Goal: Task Accomplishment & Management: Use online tool/utility

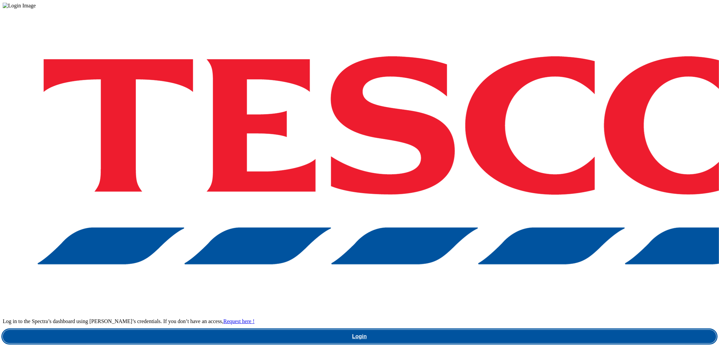
click at [515, 330] on link "Login" at bounding box center [359, 336] width 713 height 13
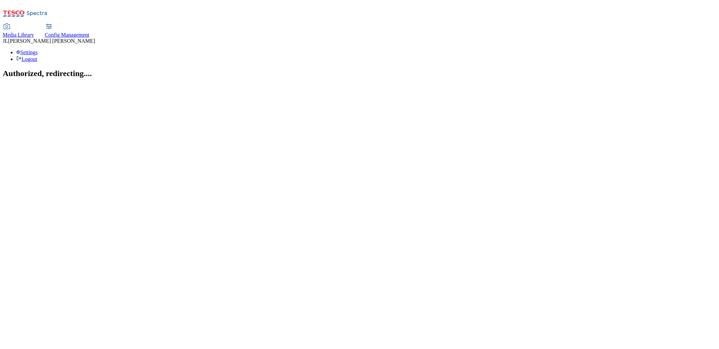
click at [89, 32] on span "Config Management" at bounding box center [67, 35] width 44 height 6
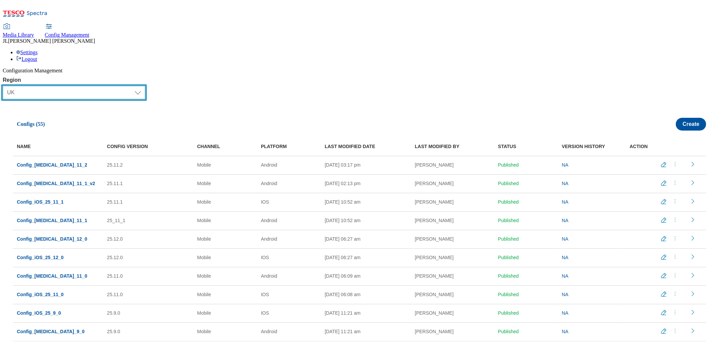
click at [53, 86] on select "Select Region UK CZ IE SK HU" at bounding box center [74, 92] width 143 height 13
select select "ie"
click at [6, 86] on select "Select Region UK CZ IE SK HU" at bounding box center [74, 92] width 143 height 13
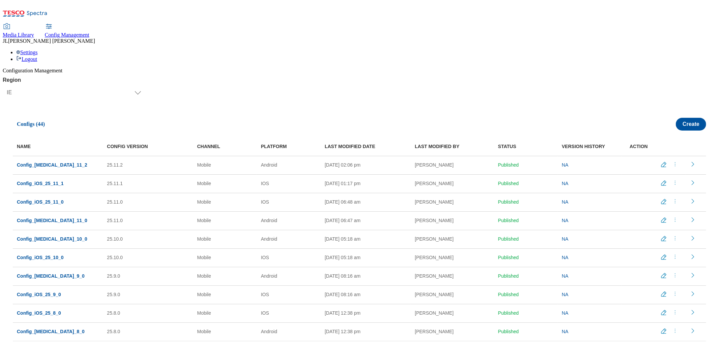
click at [673, 161] on icon "menus" at bounding box center [674, 164] width 7 height 7
click at [675, 202] on span "Copy" at bounding box center [676, 204] width 10 height 5
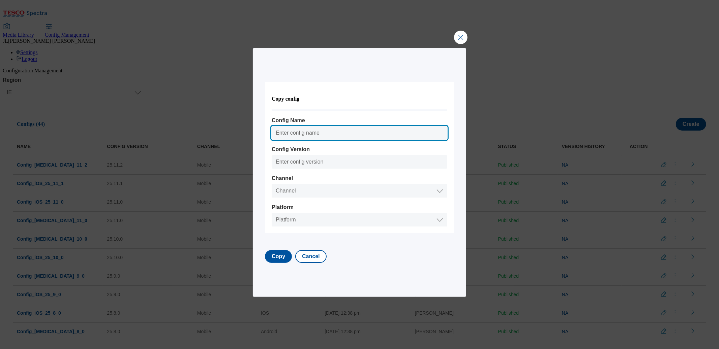
click at [304, 130] on input "Config Name" at bounding box center [360, 132] width 176 height 13
click at [333, 134] on input "Config_Android_25_8_0" at bounding box center [360, 132] width 176 height 13
type input "Config_Android_25_12_0"
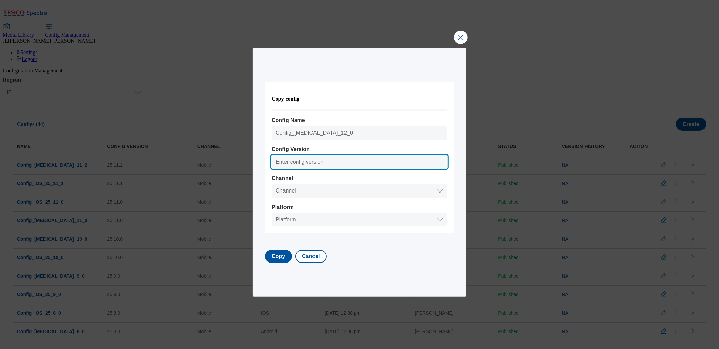
click at [315, 162] on input "Config Version" at bounding box center [360, 161] width 176 height 13
click at [293, 164] on input "25.8.0" at bounding box center [360, 161] width 176 height 13
type input "25.12.0"
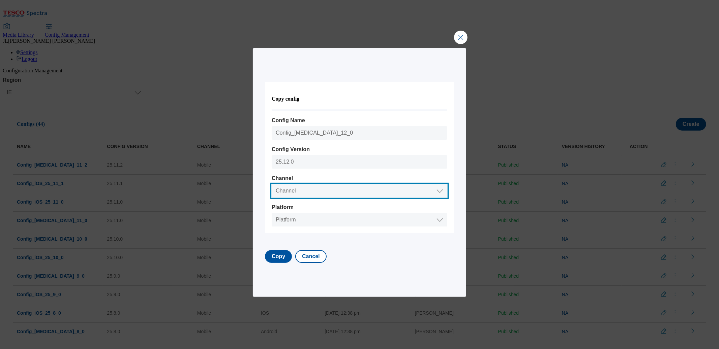
click at [295, 187] on select "Channel Web Mobile" at bounding box center [360, 190] width 176 height 13
select select "mobile"
select select "android"
click at [278, 213] on select "Platform Android IOS" at bounding box center [360, 219] width 176 height 13
click at [282, 264] on div "Copy config Config Name Config_Android_25_12_0 Config Version 25.12.0 Channel C…" at bounding box center [359, 172] width 189 height 227
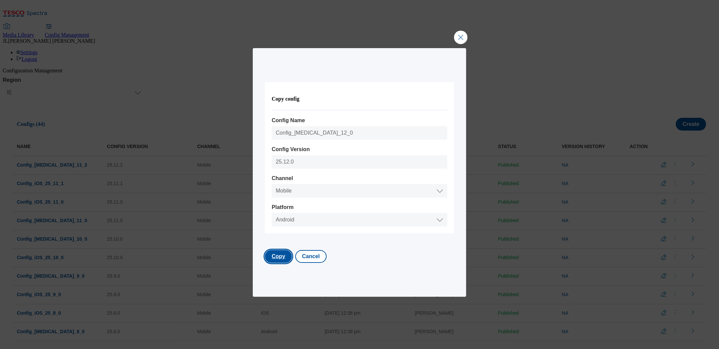
click at [284, 260] on button "Copy" at bounding box center [278, 256] width 27 height 13
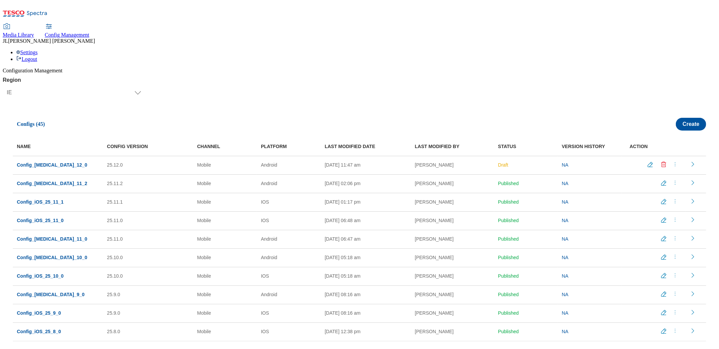
click at [672, 198] on icon "menus" at bounding box center [674, 201] width 7 height 7
click at [671, 240] on span "Copy" at bounding box center [676, 242] width 10 height 5
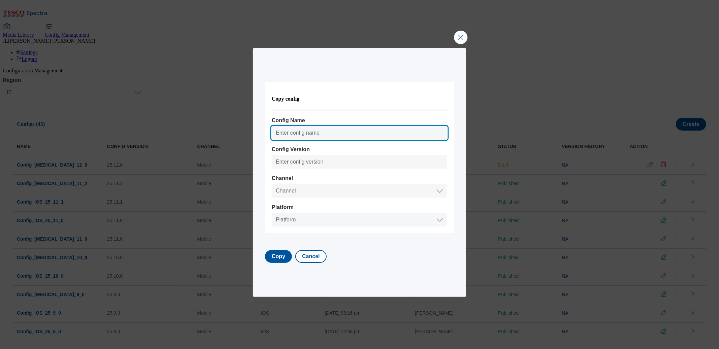
click at [293, 134] on input "Config Name" at bounding box center [360, 132] width 176 height 13
click at [337, 134] on input "Config_Android_25_10_0" at bounding box center [360, 132] width 176 height 13
type input "Config_Android_25_12_0"
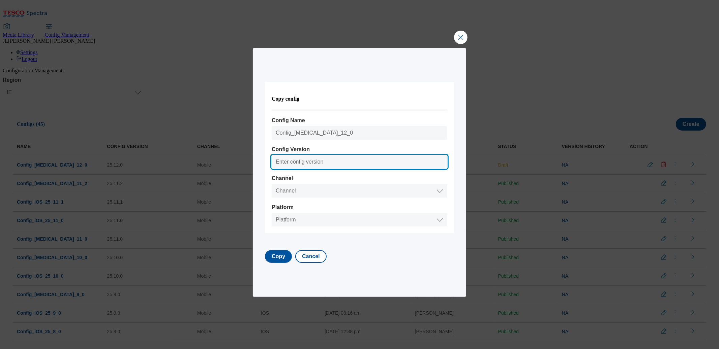
click at [299, 164] on input "Config Version" at bounding box center [360, 161] width 176 height 13
click at [293, 162] on input "25.8.0" at bounding box center [360, 161] width 176 height 13
type input "25.12.0"
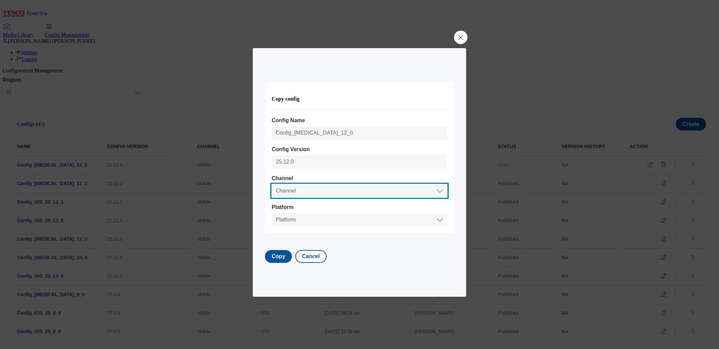
click at [285, 192] on select "Channel Web Mobile" at bounding box center [360, 190] width 176 height 13
select select "mobile"
select select "ios"
click at [278, 213] on select "Platform Android IOS" at bounding box center [360, 219] width 176 height 13
click at [284, 254] on button "Copy" at bounding box center [278, 256] width 27 height 13
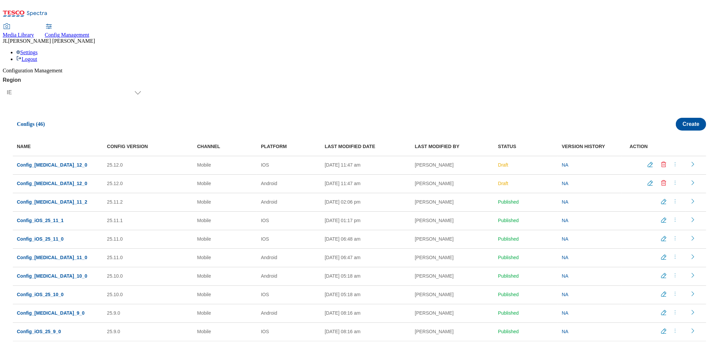
click at [671, 161] on icon "menus" at bounding box center [674, 164] width 7 height 7
click at [671, 179] on span "Publish" at bounding box center [678, 181] width 15 height 5
click at [671, 180] on icon "menus" at bounding box center [674, 183] width 7 height 7
click at [672, 197] on span "Publish" at bounding box center [678, 199] width 15 height 5
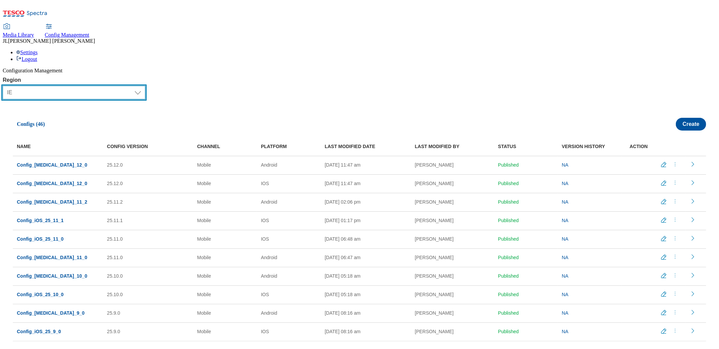
click at [63, 86] on select "Select Region UK CZ IE SK HU" at bounding box center [74, 92] width 143 height 13
select select "cz"
click at [6, 86] on select "Select Region UK CZ IE SK HU" at bounding box center [74, 92] width 143 height 13
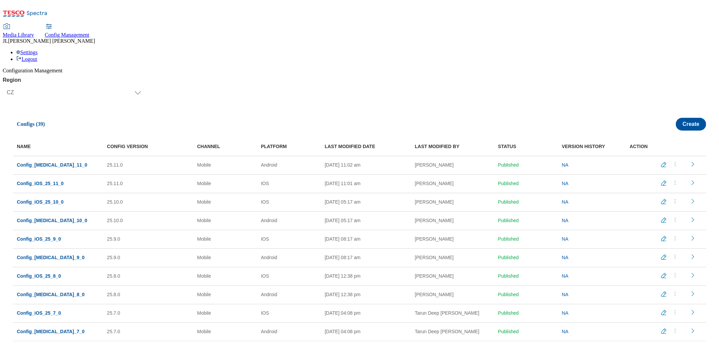
click at [672, 161] on icon "menus" at bounding box center [674, 164] width 7 height 7
click at [676, 202] on span "Copy" at bounding box center [676, 204] width 10 height 5
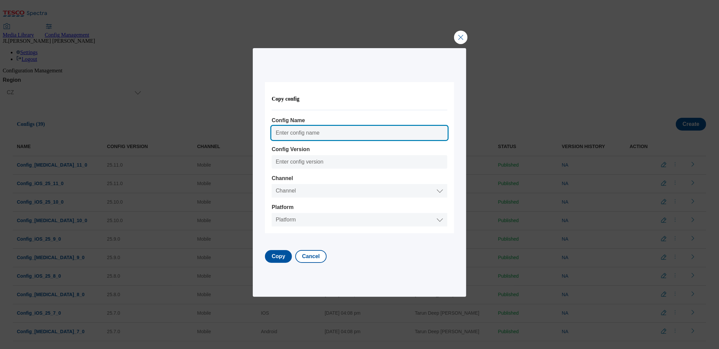
click at [319, 132] on input "Config Name" at bounding box center [360, 132] width 176 height 13
click at [335, 134] on input "Config_Android_25_8_0" at bounding box center [360, 132] width 176 height 13
type input "Config_Android_25_12_0"
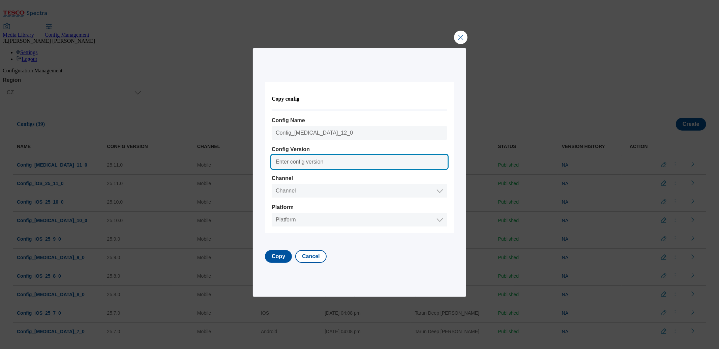
click at [290, 165] on input "Config Version" at bounding box center [360, 161] width 176 height 13
click at [293, 163] on input "25.8.0" at bounding box center [360, 161] width 176 height 13
type input "25.12.0"
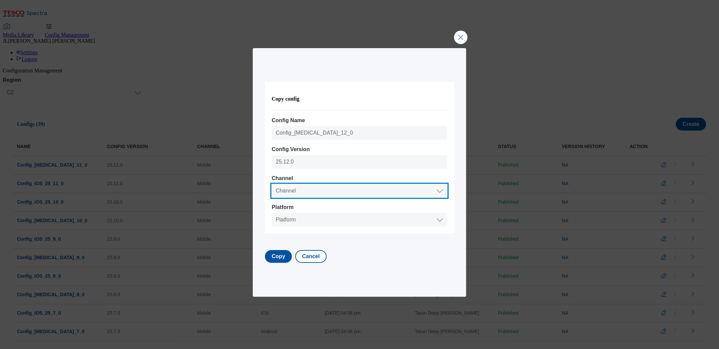
click at [292, 190] on select "Channel Web Mobile" at bounding box center [360, 190] width 176 height 13
select select "mobile"
select select "android"
click at [278, 213] on select "Platform Android IOS" at bounding box center [360, 219] width 176 height 13
click at [291, 257] on button "Copy" at bounding box center [278, 256] width 27 height 13
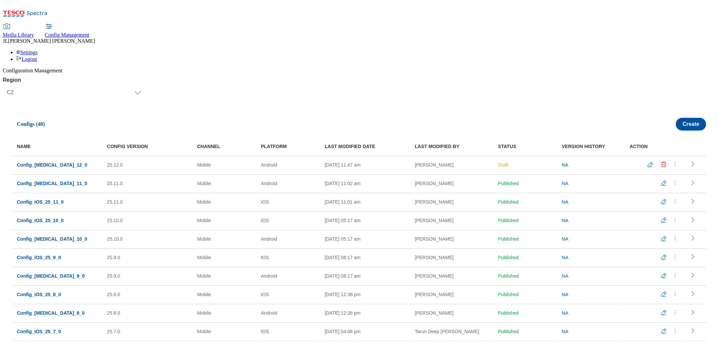
click at [671, 198] on icon "menus" at bounding box center [674, 201] width 7 height 7
click at [671, 236] on li "Copy" at bounding box center [681, 242] width 44 height 12
click at [671, 198] on icon "menus" at bounding box center [674, 201] width 7 height 7
click at [675, 240] on span "Copy" at bounding box center [676, 242] width 10 height 5
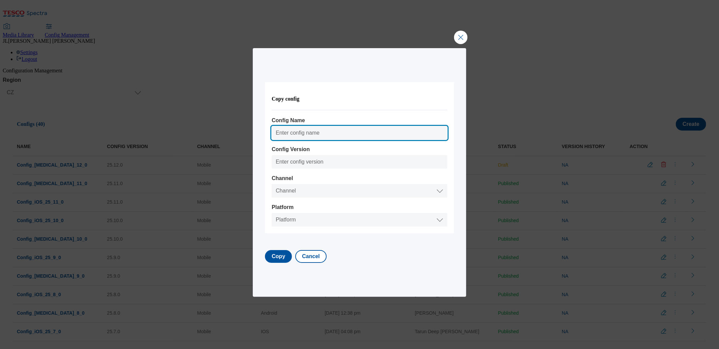
click at [305, 132] on input "Config Name" at bounding box center [360, 132] width 176 height 13
type input "Config_Android_25_8_0"
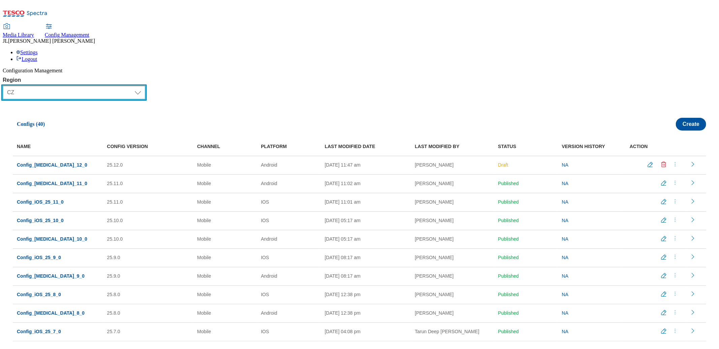
click at [30, 86] on select "Select Region UK CZ IE SK HU" at bounding box center [74, 92] width 143 height 13
select select "ie"
click at [6, 86] on select "Select Region UK CZ IE SK HU" at bounding box center [74, 92] width 143 height 13
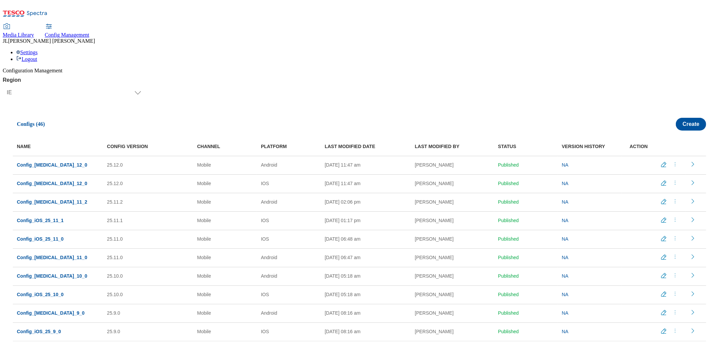
click at [662, 180] on icon "Edit config" at bounding box center [663, 183] width 7 height 7
click at [662, 149] on div "Configuration Management Region Select Region UK CZ IE SK HU IE Configs (46) Cr…" at bounding box center [359, 210] width 713 height 284
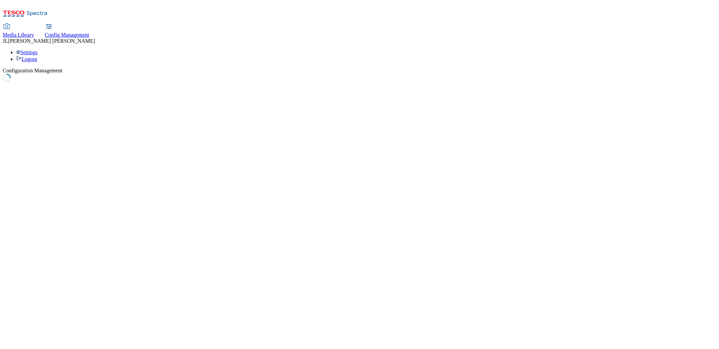
select select "mobile"
select select "ios"
select select "boolean"
select select "false"
select select "boolean"
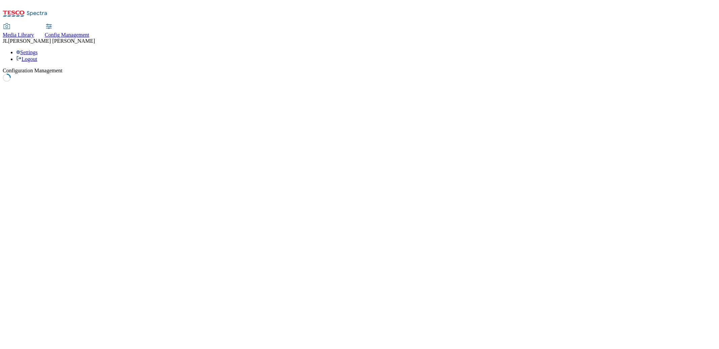
select select "true"
select select "boolean"
select select "true"
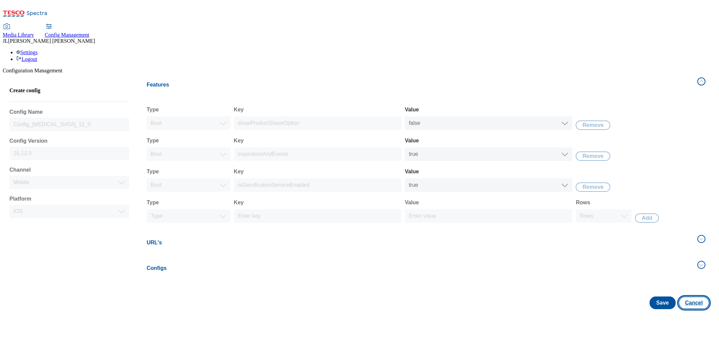
click at [694, 297] on button "Cancel" at bounding box center [693, 303] width 31 height 13
select select "ie"
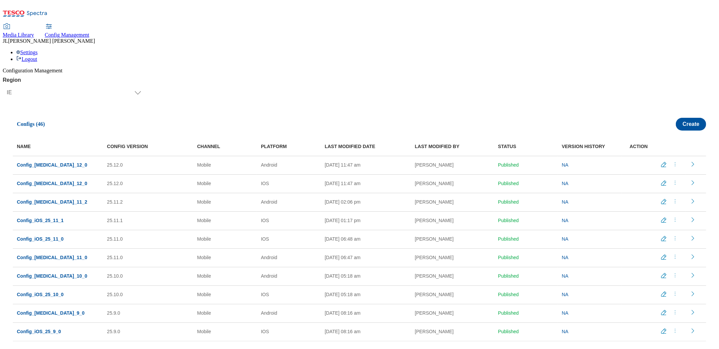
click at [671, 180] on icon "menus" at bounding box center [674, 183] width 7 height 7
click at [676, 209] on span "Un-publish" at bounding box center [682, 211] width 22 height 5
click at [647, 161] on icon "Edit config" at bounding box center [650, 164] width 7 height 7
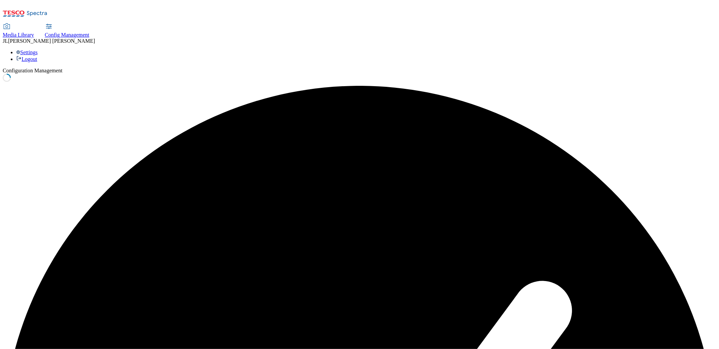
select select "mobile"
select select "ios"
select select "boolean"
select select "false"
select select "boolean"
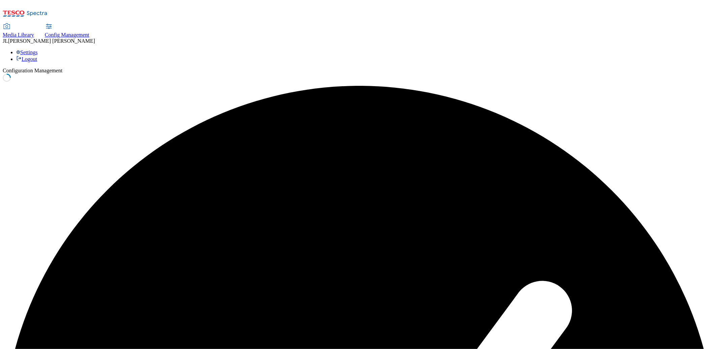
select select "true"
select select "boolean"
select select "true"
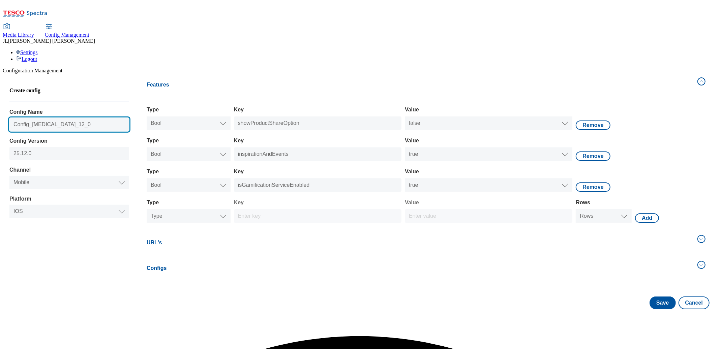
click at [31, 118] on input "Config_Android_25_12_0" at bounding box center [69, 124] width 120 height 13
click at [36, 118] on input "Config_Android_25_12_0" at bounding box center [69, 124] width 120 height 13
click at [56, 118] on input "Config_Android_25_12_0" at bounding box center [69, 124] width 120 height 13
type input "Config_iOS_25_12_0"
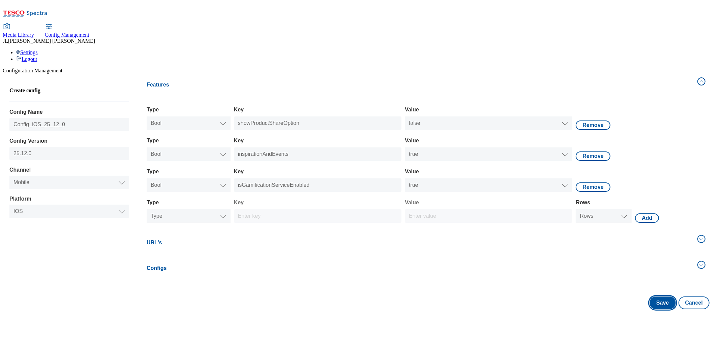
click at [653, 297] on button "Save" at bounding box center [662, 303] width 26 height 13
select select "mobile"
select select "ios"
select select "boolean"
select select "false"
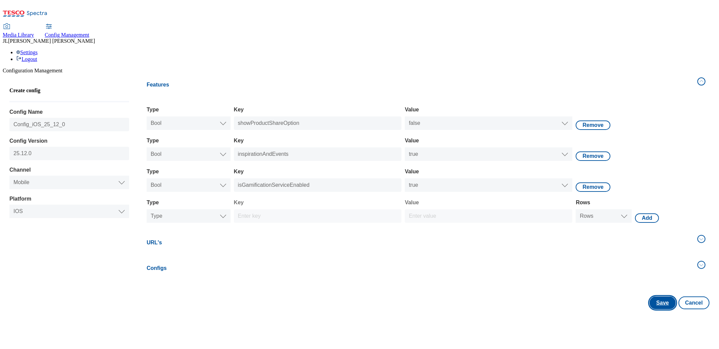
select select "boolean"
select select "true"
select select "boolean"
select select "true"
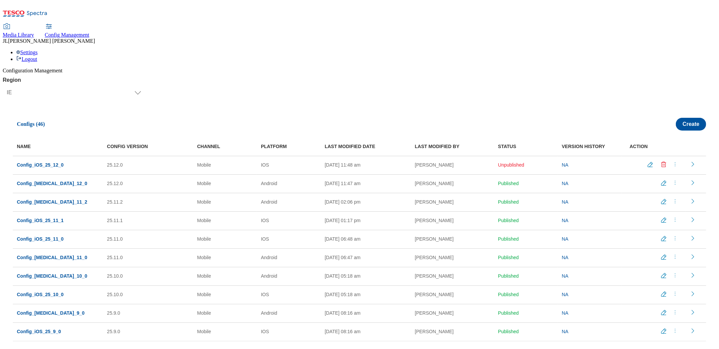
click at [673, 161] on icon "menus" at bounding box center [674, 164] width 7 height 7
click at [679, 179] on span "Publish" at bounding box center [678, 181] width 15 height 5
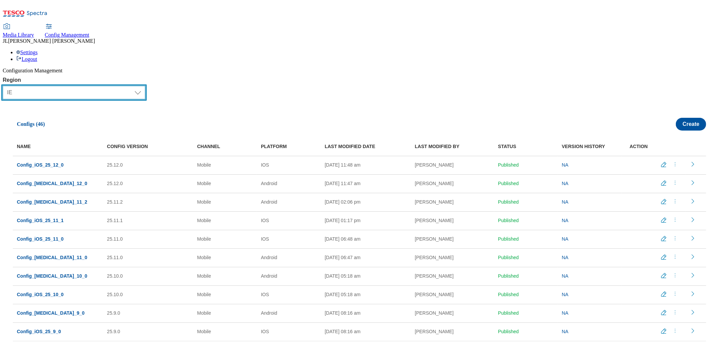
click at [30, 86] on select "Select Region UK CZ IE SK HU" at bounding box center [74, 92] width 143 height 13
select select "cz"
click at [6, 86] on select "Select Region UK CZ IE SK HU" at bounding box center [74, 92] width 143 height 13
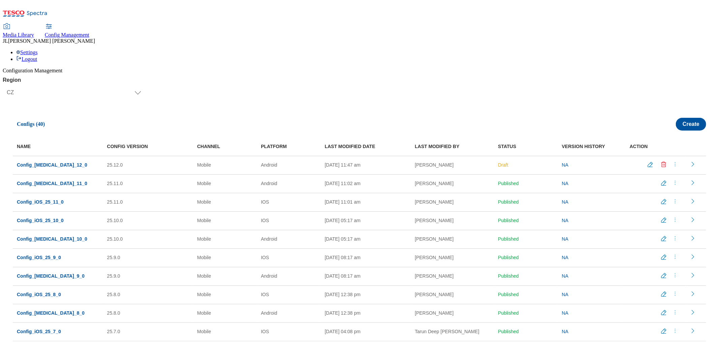
click at [671, 198] on icon "menus" at bounding box center [674, 201] width 7 height 7
click at [671, 240] on span "Copy" at bounding box center [676, 242] width 10 height 5
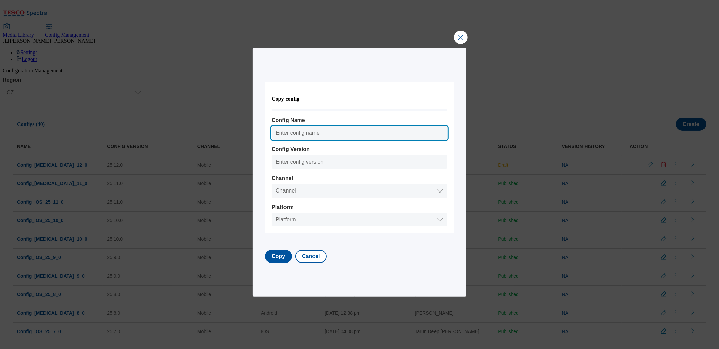
click at [295, 133] on input "Config Name" at bounding box center [360, 132] width 176 height 13
click at [305, 134] on input "Config_Android_25_8_0" at bounding box center [360, 132] width 176 height 13
click at [302, 134] on input "Config_Android_25_8_0" at bounding box center [360, 132] width 176 height 13
click at [320, 134] on input "Config_Android_25_8_0" at bounding box center [360, 132] width 176 height 13
click at [323, 132] on input "Config_iOS_25_8_0" at bounding box center [360, 132] width 176 height 13
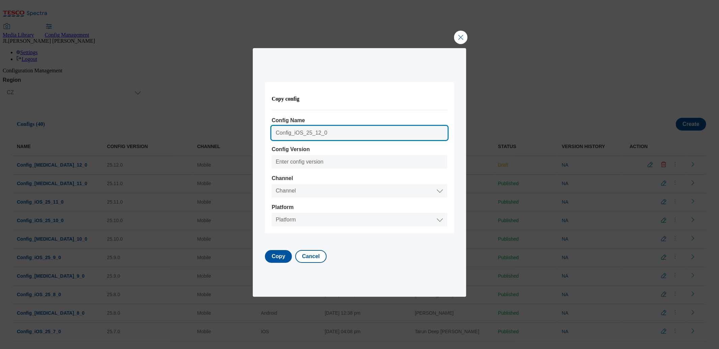
type input "Config_iOS_25_12_0"
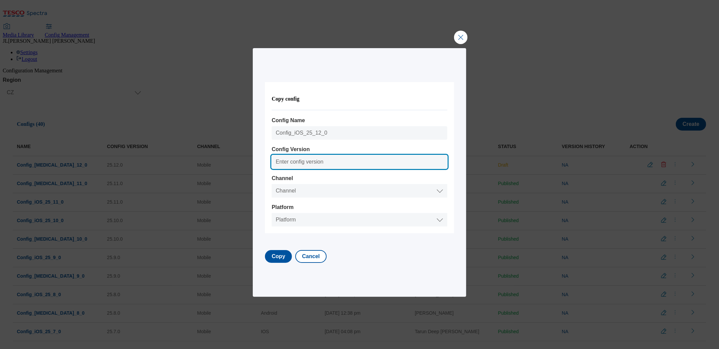
click at [295, 162] on input "Config Version" at bounding box center [360, 161] width 176 height 13
click at [292, 163] on input "25.8.0" at bounding box center [360, 161] width 176 height 13
type input "25.12.0"
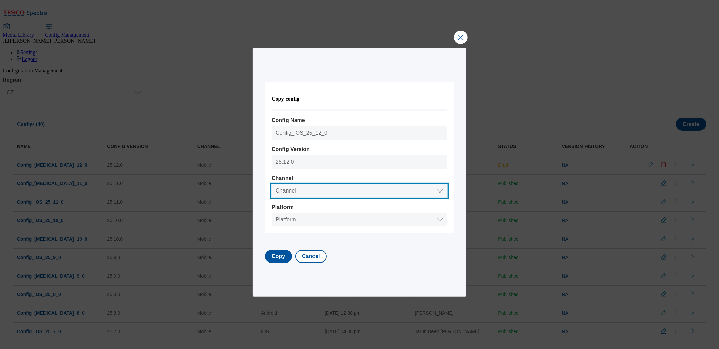
click at [290, 191] on select "Channel Web Mobile" at bounding box center [360, 190] width 176 height 13
select select "mobile"
select select "ios"
click at [278, 213] on select "Platform Android IOS" at bounding box center [360, 219] width 176 height 13
click at [288, 263] on button "Copy" at bounding box center [278, 256] width 27 height 13
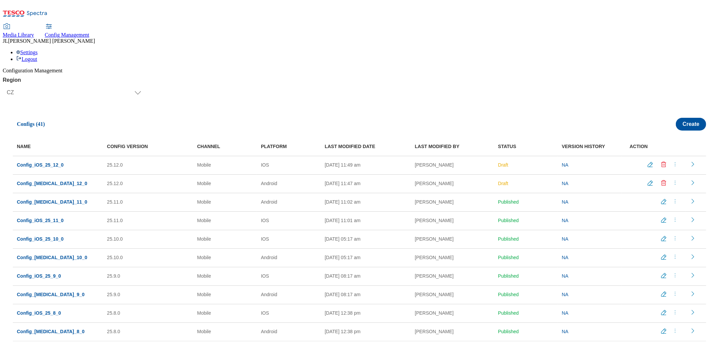
click at [673, 161] on icon "menus" at bounding box center [674, 164] width 7 height 7
click at [672, 179] on span "Publish" at bounding box center [678, 181] width 15 height 5
click at [674, 180] on icon "menus" at bounding box center [674, 183] width 7 height 7
click at [671, 197] on span "Publish" at bounding box center [678, 199] width 15 height 5
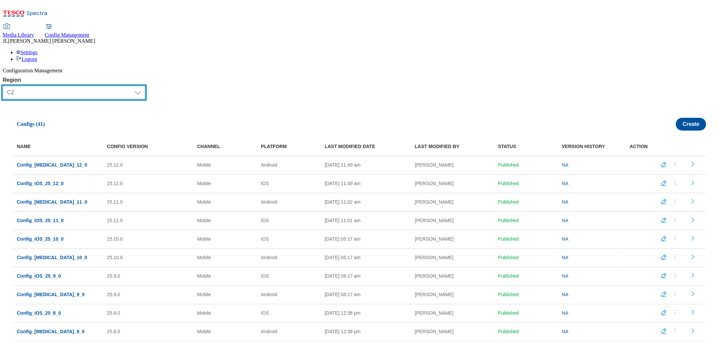
click at [35, 86] on select "Select Region UK CZ IE SK HU" at bounding box center [74, 92] width 143 height 13
select select "sk"
click at [6, 86] on select "Select Region UK CZ IE SK HU" at bounding box center [74, 92] width 143 height 13
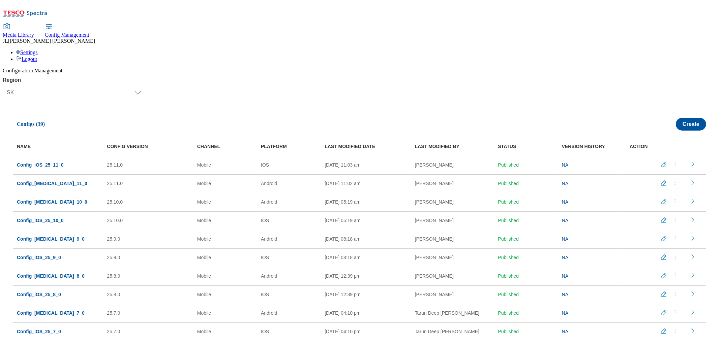
click at [671, 161] on icon "menus" at bounding box center [674, 164] width 7 height 7
click at [673, 202] on span "Copy" at bounding box center [676, 204] width 10 height 5
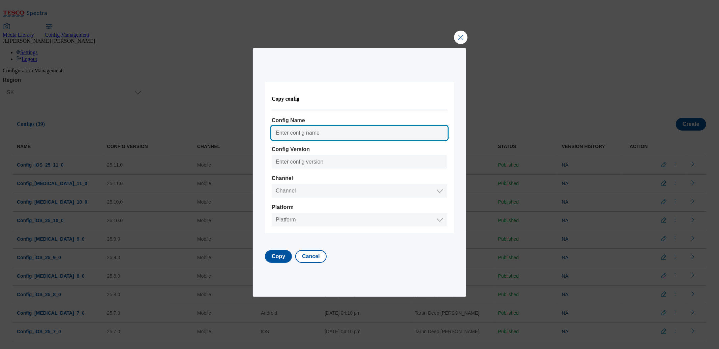
click at [290, 134] on input "Config Name" at bounding box center [360, 132] width 176 height 13
click at [322, 132] on input "Config_iOS_25_8_0" at bounding box center [360, 132] width 176 height 13
type input "Config_iOS_25_12_0"
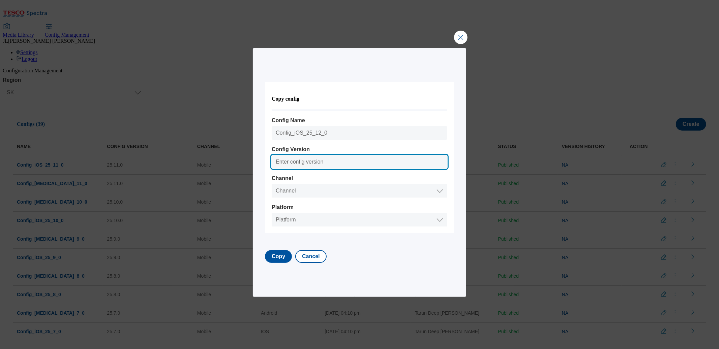
click at [300, 158] on input "Config Version" at bounding box center [360, 161] width 176 height 13
click at [292, 164] on input "25.8.0" at bounding box center [360, 161] width 176 height 13
type input "25.12.0"
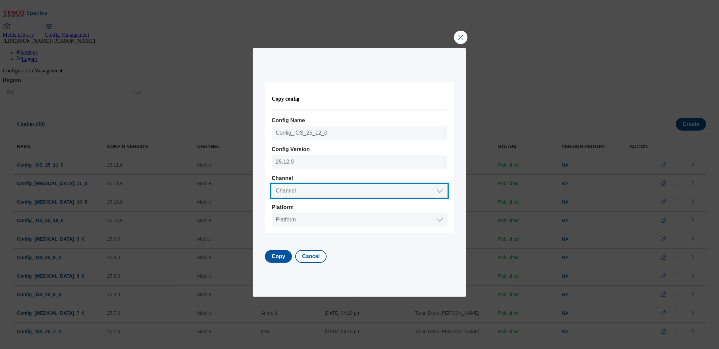
click at [301, 191] on select "Channel Web Mobile" at bounding box center [360, 190] width 176 height 13
select select "mobile"
select select "ios"
click at [278, 213] on select "Platform Android IOS" at bounding box center [360, 219] width 176 height 13
click at [281, 259] on button "Copy" at bounding box center [278, 256] width 27 height 13
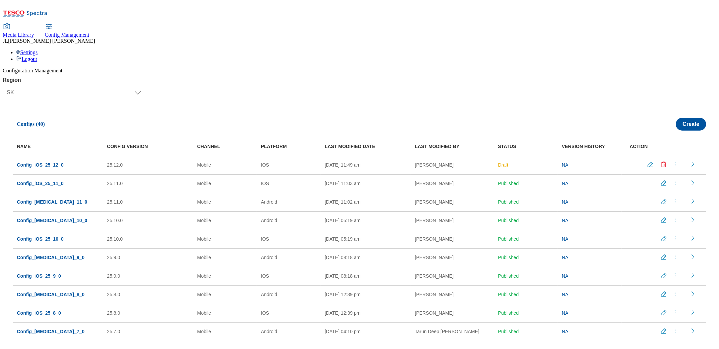
click at [671, 198] on icon "menus" at bounding box center [674, 201] width 7 height 7
click at [675, 240] on span "Copy" at bounding box center [676, 242] width 10 height 5
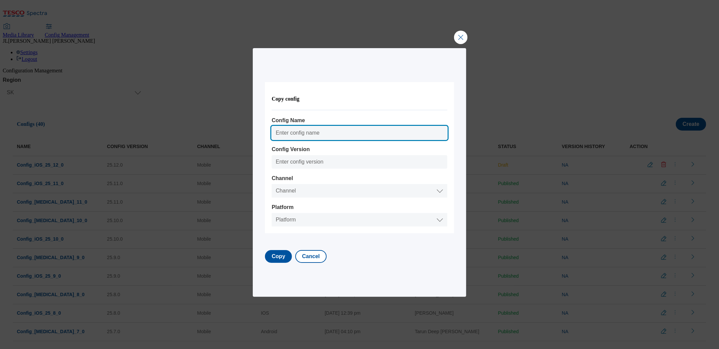
click at [308, 133] on input "Config Name" at bounding box center [360, 132] width 176 height 13
click at [333, 134] on input "Config_Android_25_8_0" at bounding box center [360, 132] width 176 height 13
type input "Config_Android_25_12_0"
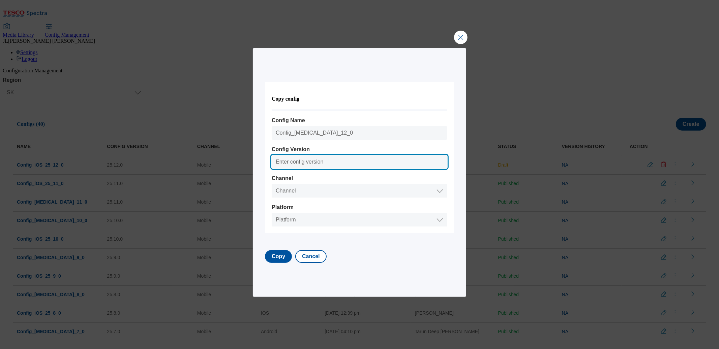
click at [313, 162] on input "Config Version" at bounding box center [360, 161] width 176 height 13
drag, startPoint x: 294, startPoint y: 165, endPoint x: 289, endPoint y: 164, distance: 4.8
click at [293, 164] on input "25.8.0" at bounding box center [360, 161] width 176 height 13
click at [293, 163] on input "25.8.0" at bounding box center [360, 161] width 176 height 13
type input "25.12.0"
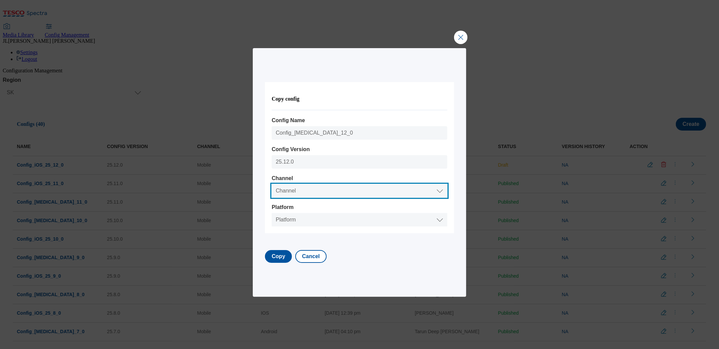
click at [294, 187] on select "Channel Web Mobile" at bounding box center [360, 190] width 176 height 13
select select "mobile"
select select "android"
click at [278, 213] on select "Platform Android IOS" at bounding box center [360, 219] width 176 height 13
click at [286, 260] on button "Copy" at bounding box center [278, 256] width 27 height 13
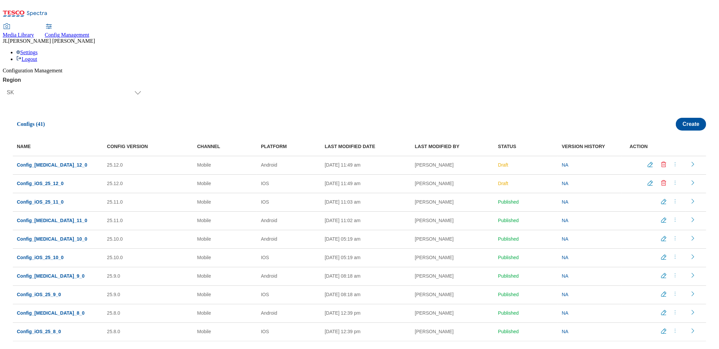
click at [671, 161] on icon "menus" at bounding box center [674, 164] width 7 height 7
click at [679, 179] on span "Publish" at bounding box center [678, 181] width 15 height 5
click at [677, 180] on span at bounding box center [675, 184] width 9 height 9
click at [678, 197] on span "Publish" at bounding box center [678, 199] width 15 height 5
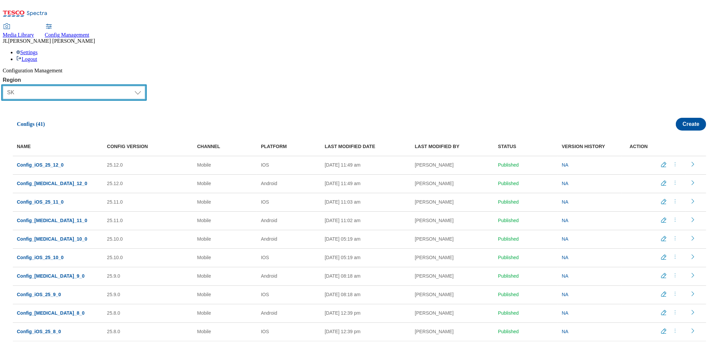
click at [18, 86] on select "Select Region UK CZ IE SK HU" at bounding box center [74, 92] width 143 height 13
select select "hu"
click at [6, 86] on select "Select Region UK CZ IE SK HU" at bounding box center [74, 92] width 143 height 13
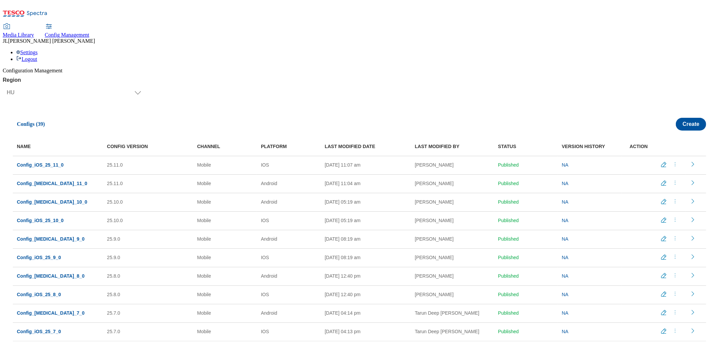
click at [673, 161] on icon "menus" at bounding box center [674, 164] width 7 height 7
click at [663, 131] on div "NAME CONFIG VERSION CHANNEL PLATFORM LAST MODIFIED DATE LAST MODIFIED BY STATUS…" at bounding box center [359, 236] width 693 height 211
click at [672, 180] on icon "menus" at bounding box center [674, 183] width 7 height 7
click at [671, 221] on span "Copy" at bounding box center [676, 223] width 10 height 5
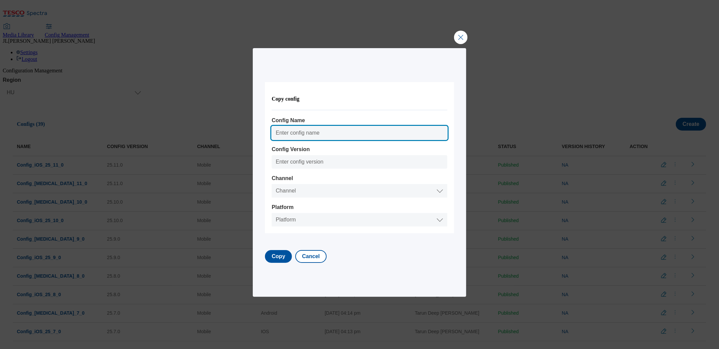
click at [308, 130] on input "Config Name" at bounding box center [360, 132] width 176 height 13
click at [337, 134] on input "Config_Android_25_10_0" at bounding box center [360, 132] width 176 height 13
type input "Config_Android_25_12_0"
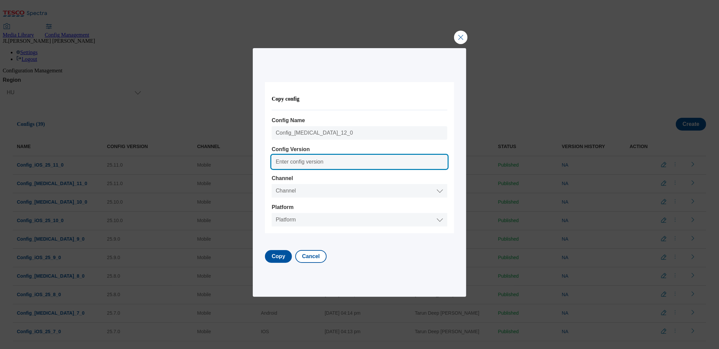
click at [302, 162] on input "Config Version" at bounding box center [360, 161] width 176 height 13
click at [292, 164] on input "25.8.0" at bounding box center [360, 161] width 176 height 13
type input "25.12.0"
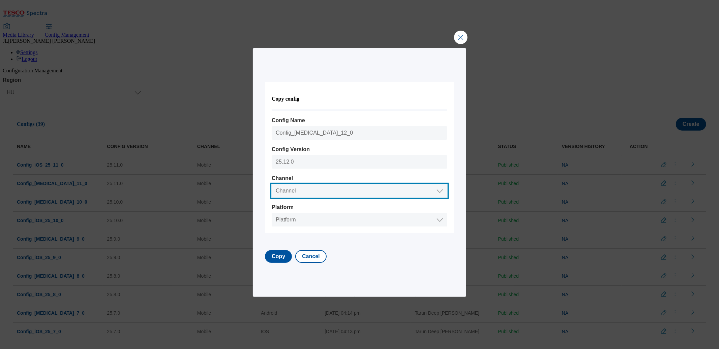
click at [301, 192] on select "Channel Web Mobile" at bounding box center [360, 190] width 176 height 13
select select "mobile"
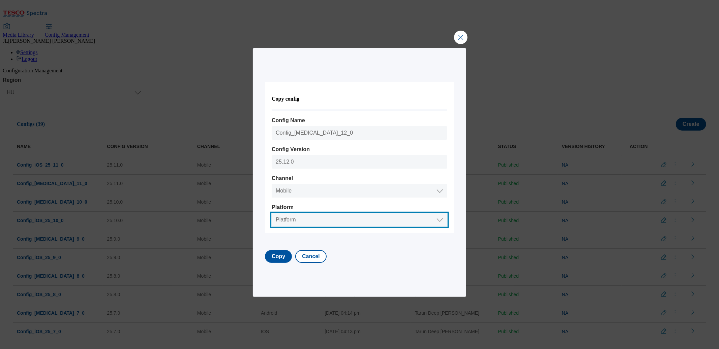
click at [297, 223] on select "Platform Android IOS" at bounding box center [360, 219] width 176 height 13
select select "android"
click at [278, 213] on select "Platform Android IOS" at bounding box center [360, 219] width 176 height 13
click at [288, 260] on button "Copy" at bounding box center [278, 256] width 27 height 13
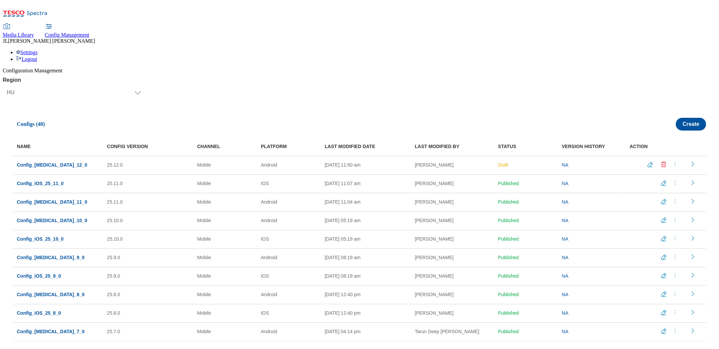
click at [671, 180] on icon "menus" at bounding box center [674, 183] width 7 height 7
click at [674, 221] on span "Copy" at bounding box center [676, 223] width 10 height 5
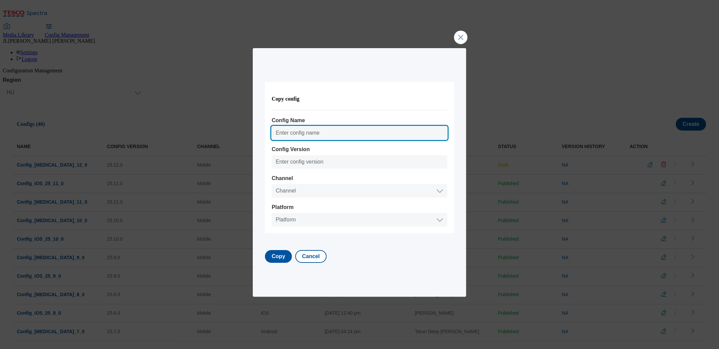
click at [302, 128] on input "Config Name" at bounding box center [360, 132] width 176 height 13
click at [321, 134] on input "Config_iOS_25_8_0" at bounding box center [360, 132] width 176 height 13
type input "Config_iOS_25_12_0"
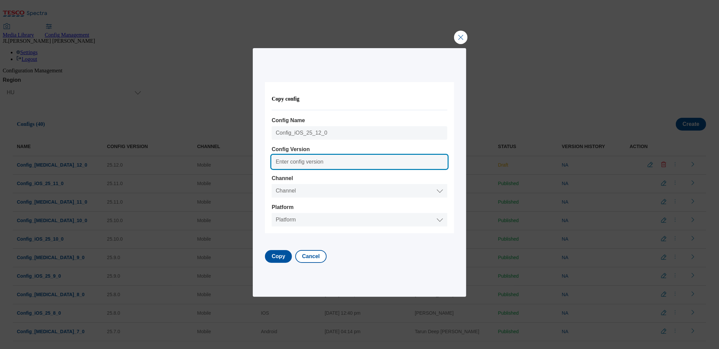
click at [309, 162] on input "Config Version" at bounding box center [360, 161] width 176 height 13
type input "25.12.0"
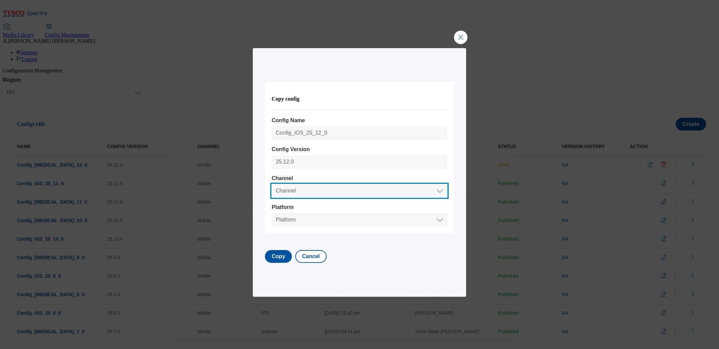
click at [293, 197] on select "Channel Web Mobile" at bounding box center [360, 190] width 176 height 13
select select "mobile"
select select "ios"
click at [278, 213] on select "Platform Android IOS" at bounding box center [360, 219] width 176 height 13
click at [285, 260] on button "Copy" at bounding box center [278, 256] width 27 height 13
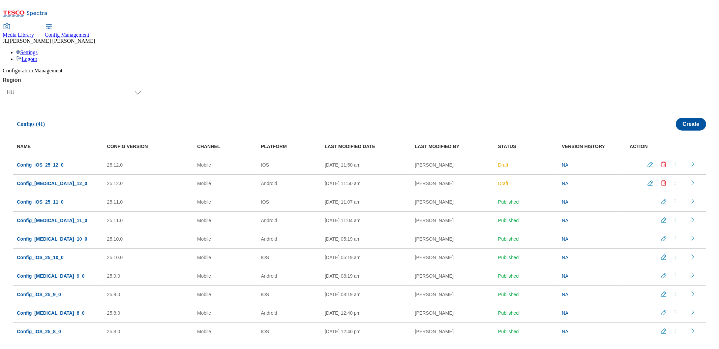
click at [673, 161] on icon "menus" at bounding box center [674, 164] width 7 height 7
click at [673, 179] on span "Publish" at bounding box center [678, 181] width 15 height 5
click at [673, 180] on icon "menus" at bounding box center [674, 183] width 7 height 7
click at [671, 197] on span "Publish" at bounding box center [678, 199] width 15 height 5
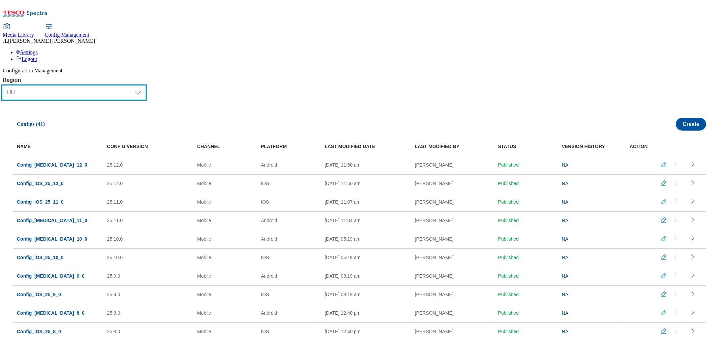
click at [31, 86] on select "Select Region UK CZ IE SK HU" at bounding box center [74, 92] width 143 height 13
